Goal: Connect with others: Connect with others

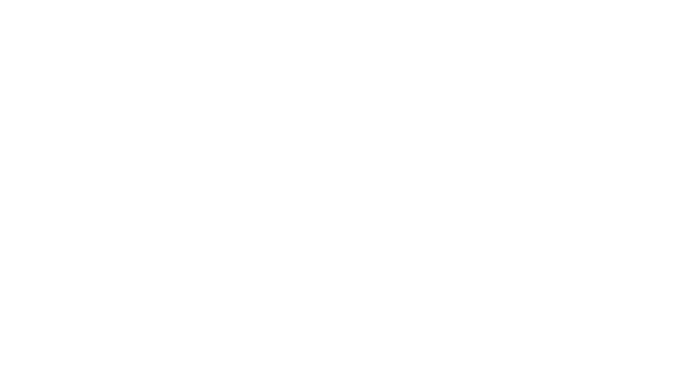
select select "Song"
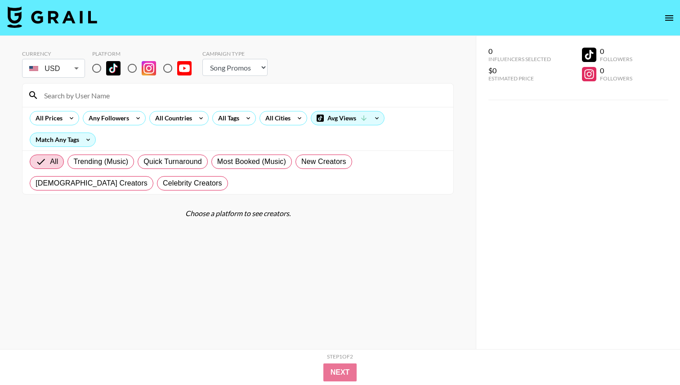
click at [102, 99] on input at bounding box center [243, 95] width 409 height 14
type input "luvmia"
click at [97, 68] on input "radio" at bounding box center [96, 68] width 19 height 19
radio input "true"
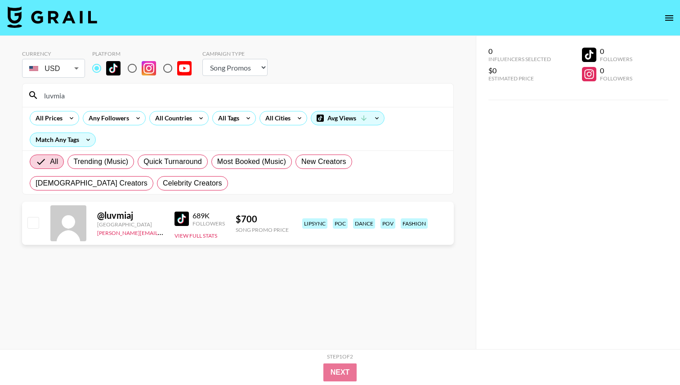
click at [177, 217] on img at bounding box center [181, 219] width 14 height 14
click at [72, 92] on input "luvmia" at bounding box center [243, 95] width 409 height 14
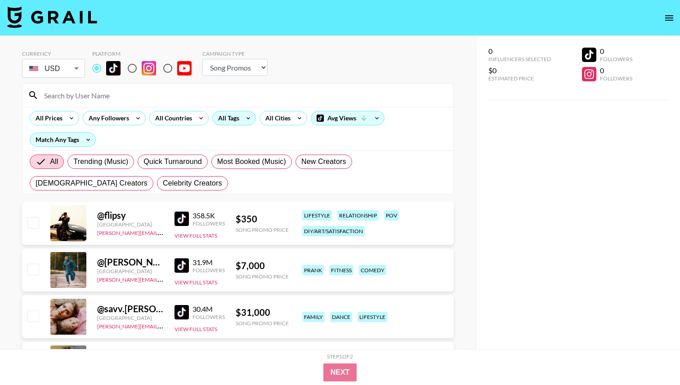
click at [246, 121] on icon at bounding box center [248, 117] width 14 height 13
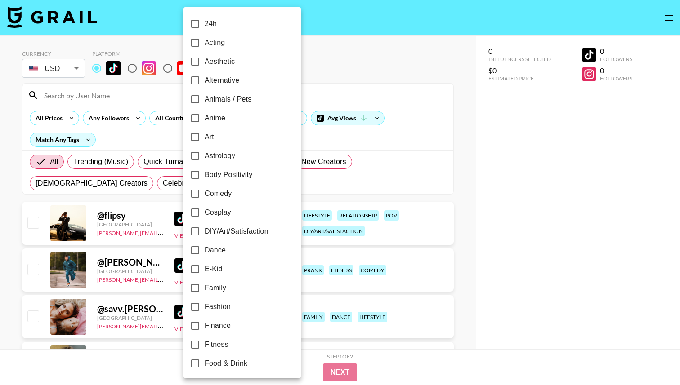
click at [201, 248] on input "Dance" at bounding box center [195, 250] width 19 height 19
checkbox input "true"
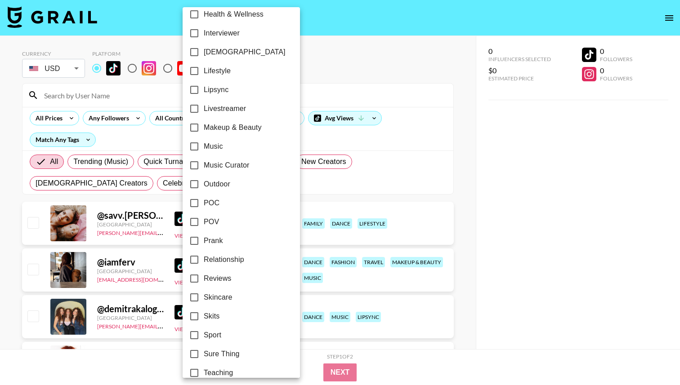
scroll to position [423, 0]
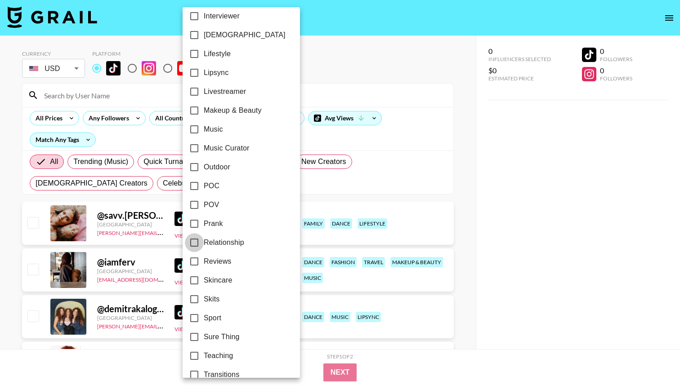
click at [196, 244] on input "Relationship" at bounding box center [194, 242] width 19 height 19
checkbox input "true"
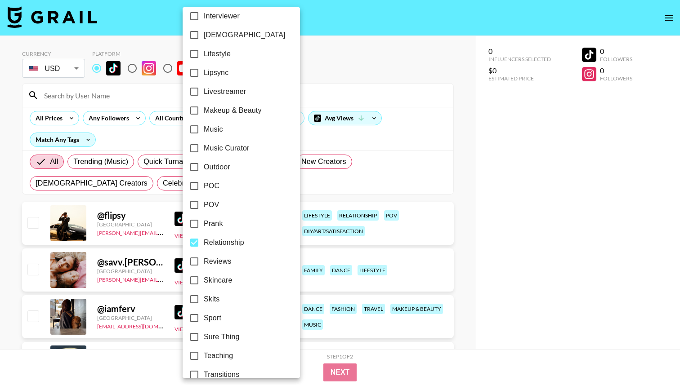
click at [342, 80] on div at bounding box center [340, 192] width 680 height 385
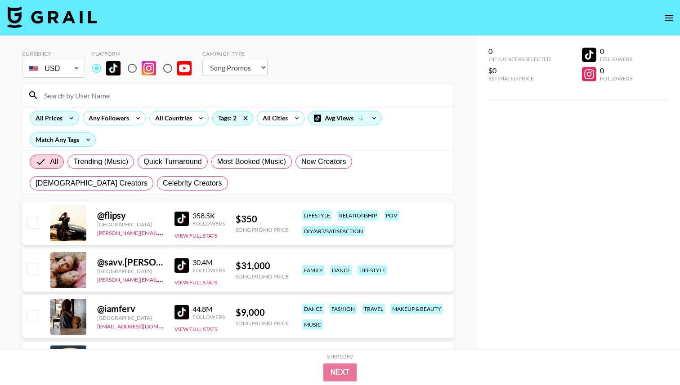
click at [68, 118] on icon at bounding box center [71, 117] width 14 height 13
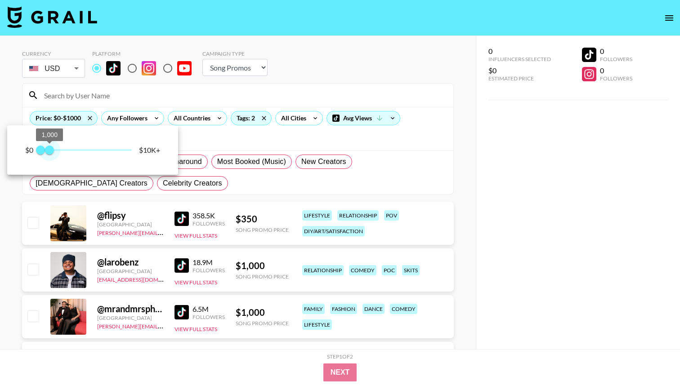
type input "750"
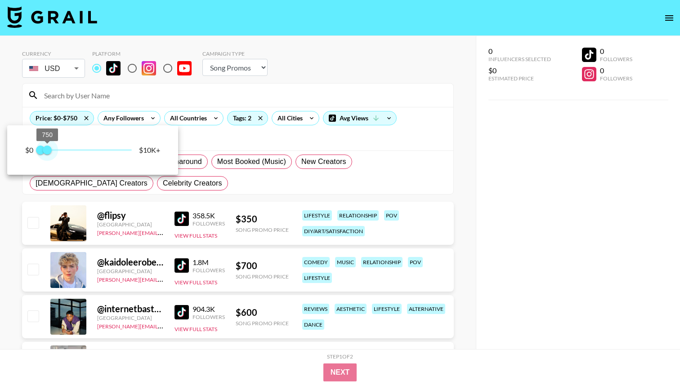
drag, startPoint x: 131, startPoint y: 147, endPoint x: 48, endPoint y: 155, distance: 83.5
click at [48, 155] on span "750" at bounding box center [47, 150] width 9 height 9
click at [34, 306] on div at bounding box center [340, 192] width 680 height 385
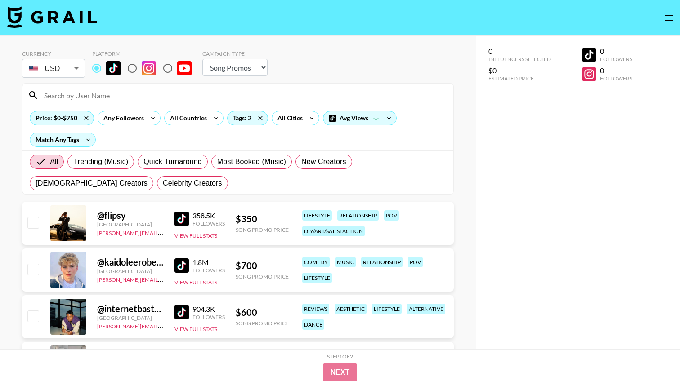
scroll to position [135, 0]
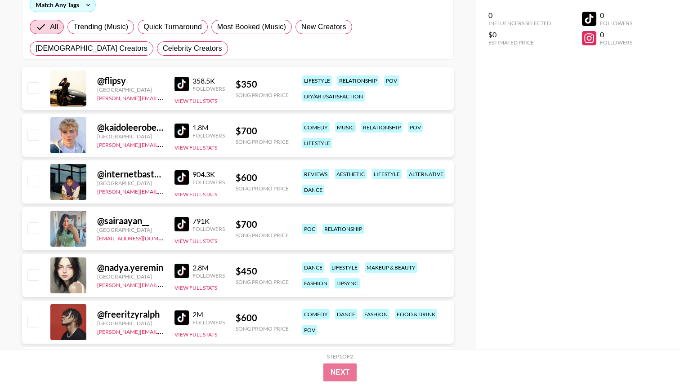
click at [179, 182] on img at bounding box center [181, 177] width 14 height 14
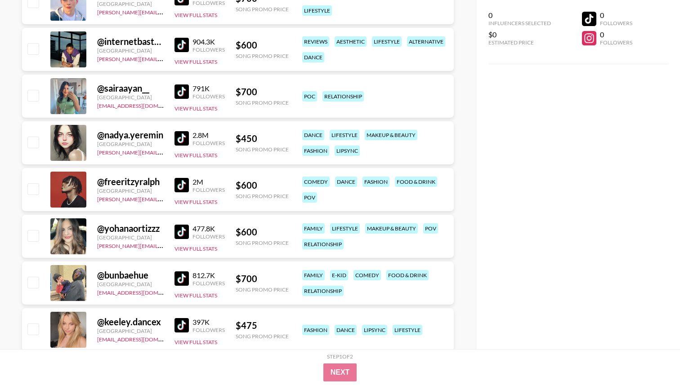
scroll to position [301, 0]
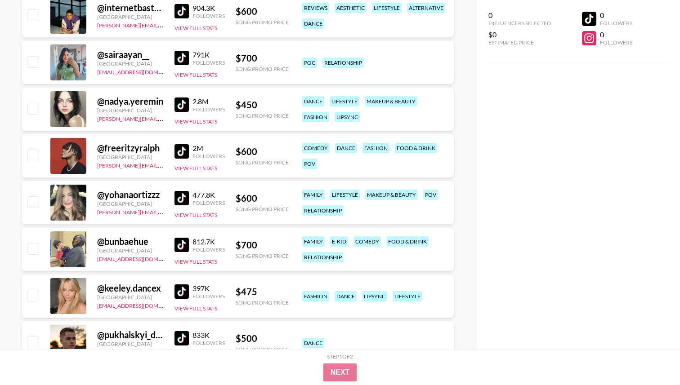
click at [179, 195] on img at bounding box center [181, 198] width 14 height 14
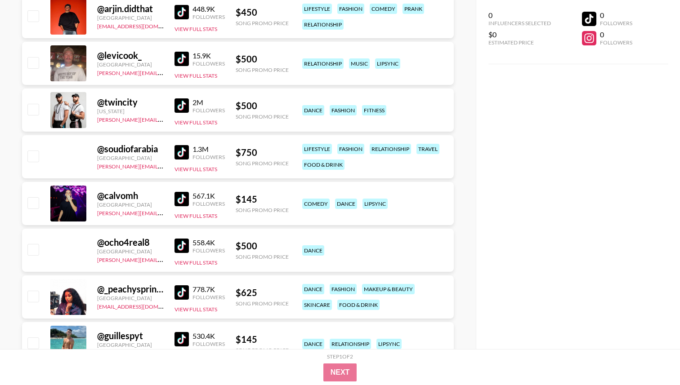
scroll to position [1371, 0]
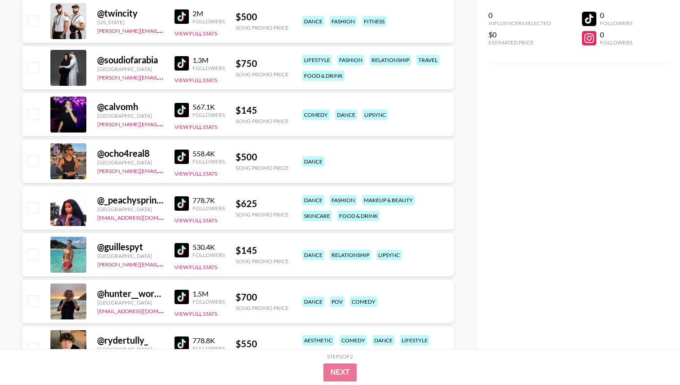
click at [185, 203] on img at bounding box center [181, 203] width 14 height 14
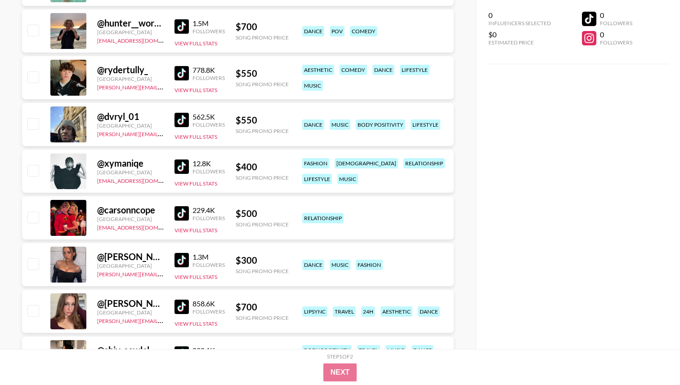
scroll to position [1645, 0]
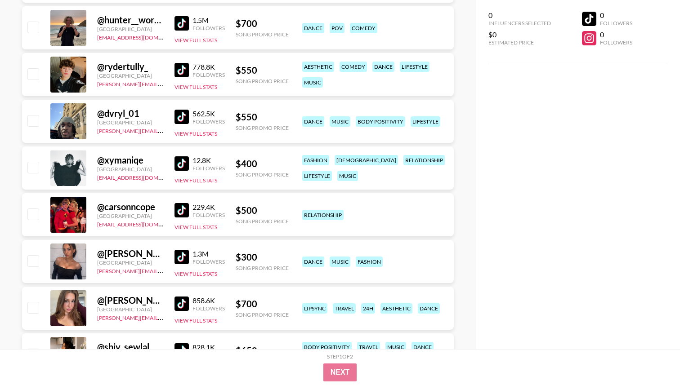
click at [177, 120] on img at bounding box center [181, 117] width 14 height 14
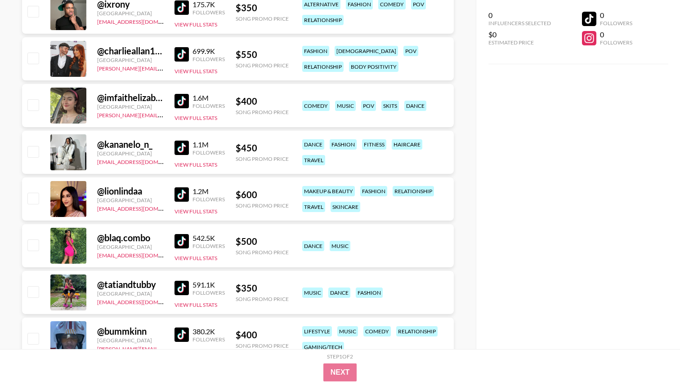
scroll to position [2370, 0]
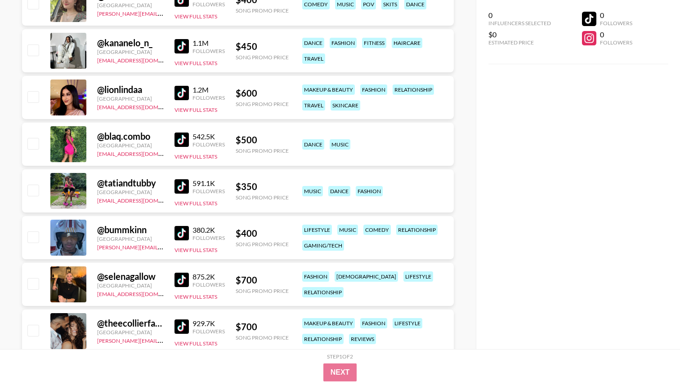
click at [179, 142] on img at bounding box center [181, 140] width 14 height 14
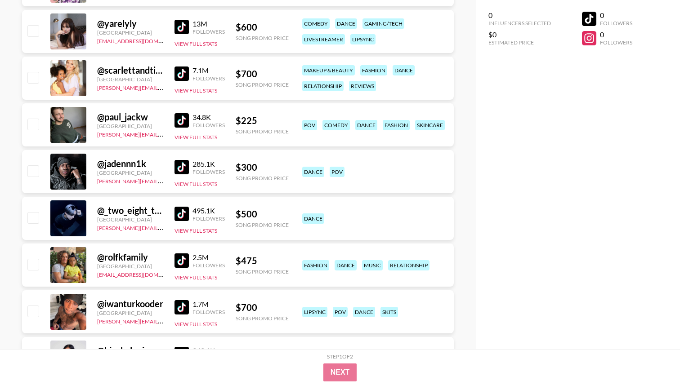
scroll to position [2989, 0]
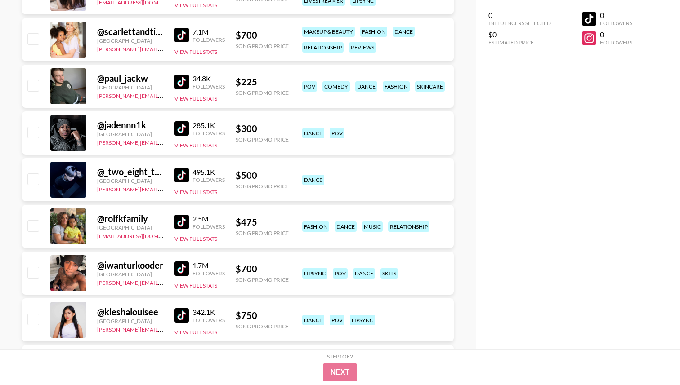
click at [181, 133] on img at bounding box center [181, 128] width 14 height 14
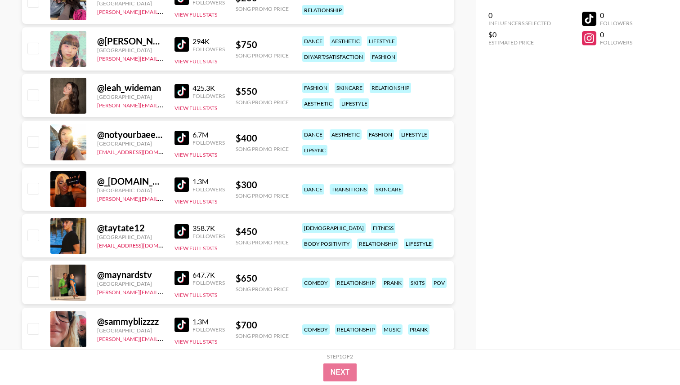
scroll to position [3873, 0]
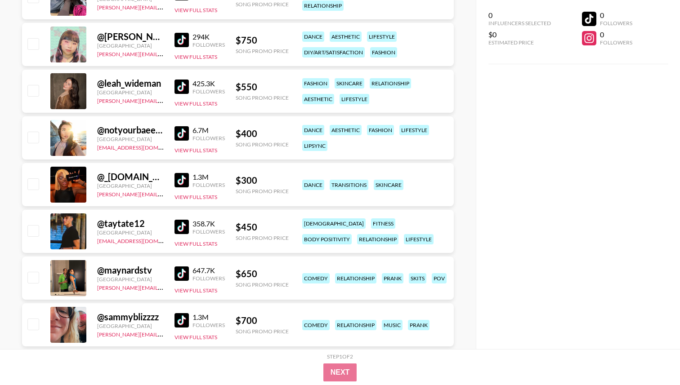
click at [183, 140] on img at bounding box center [181, 133] width 14 height 14
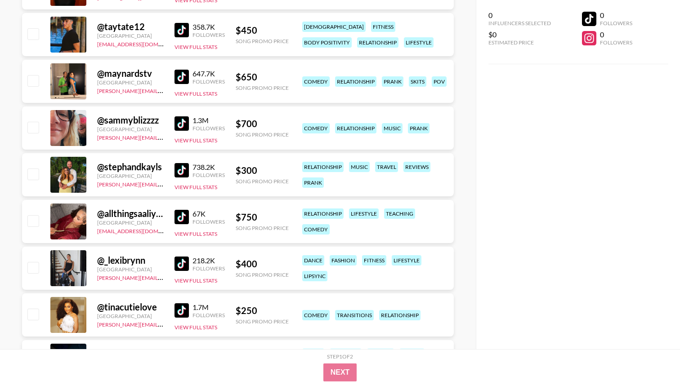
scroll to position [4071, 0]
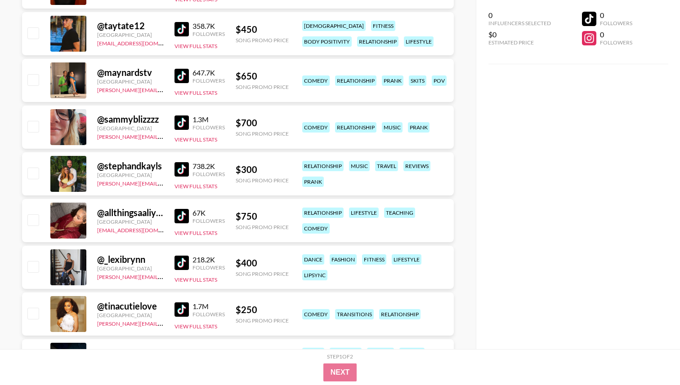
click at [181, 217] on img at bounding box center [181, 216] width 14 height 14
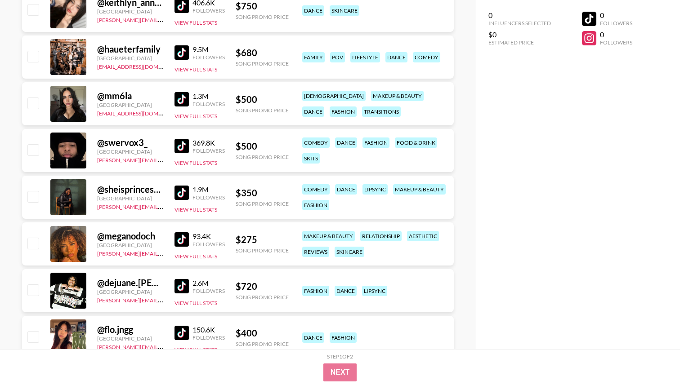
scroll to position [4469, 0]
